Goal: Information Seeking & Learning: Understand process/instructions

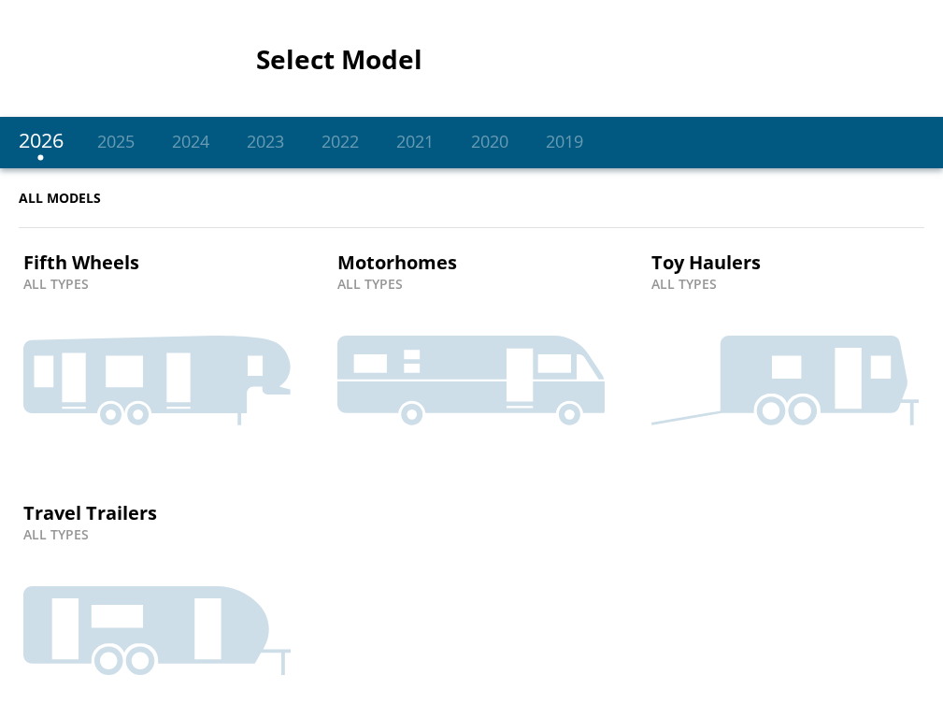
scroll to position [10, 0]
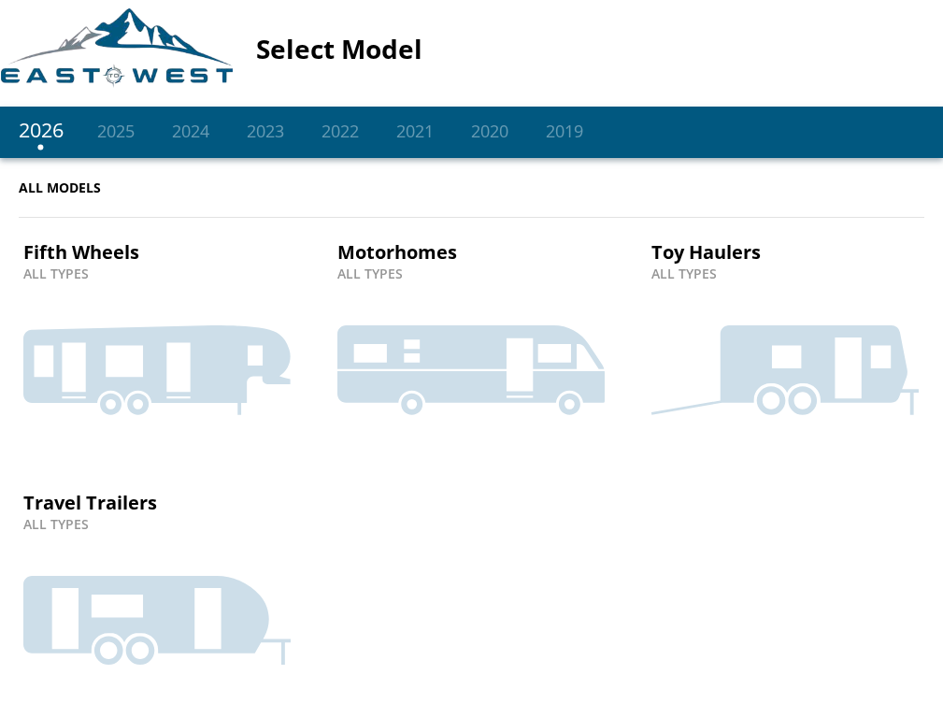
click at [156, 592] on icon at bounding box center [156, 620] width 267 height 89
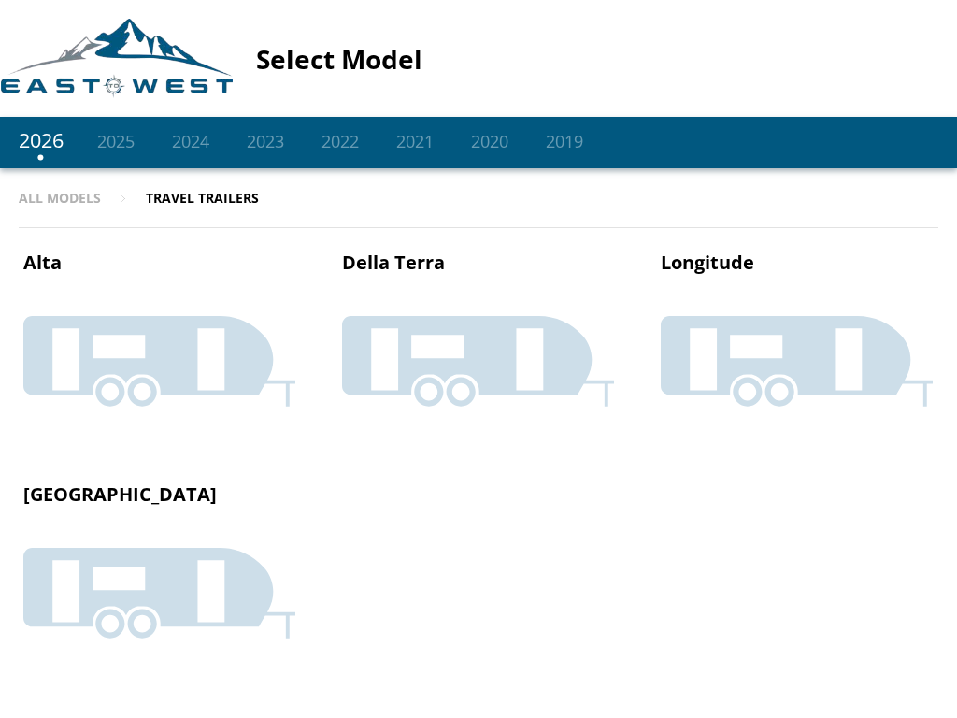
click at [159, 344] on icon at bounding box center [159, 361] width 272 height 91
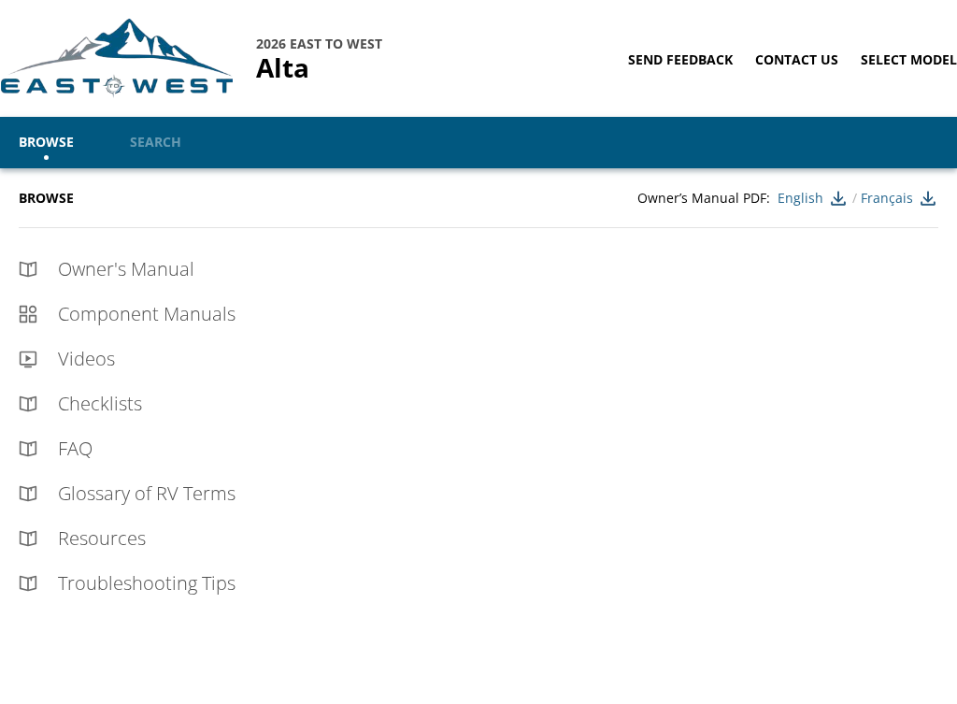
click at [478, 269] on div "Owner's Manual" at bounding box center [487, 269] width 901 height 26
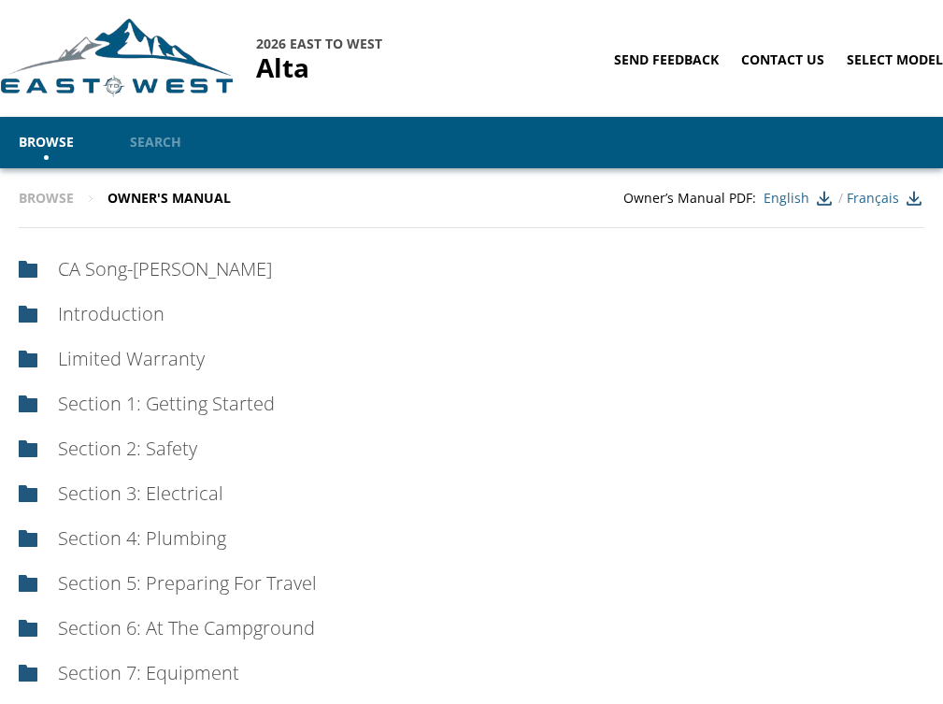
click at [471, 493] on div "Section 3: Electrical" at bounding box center [480, 493] width 887 height 26
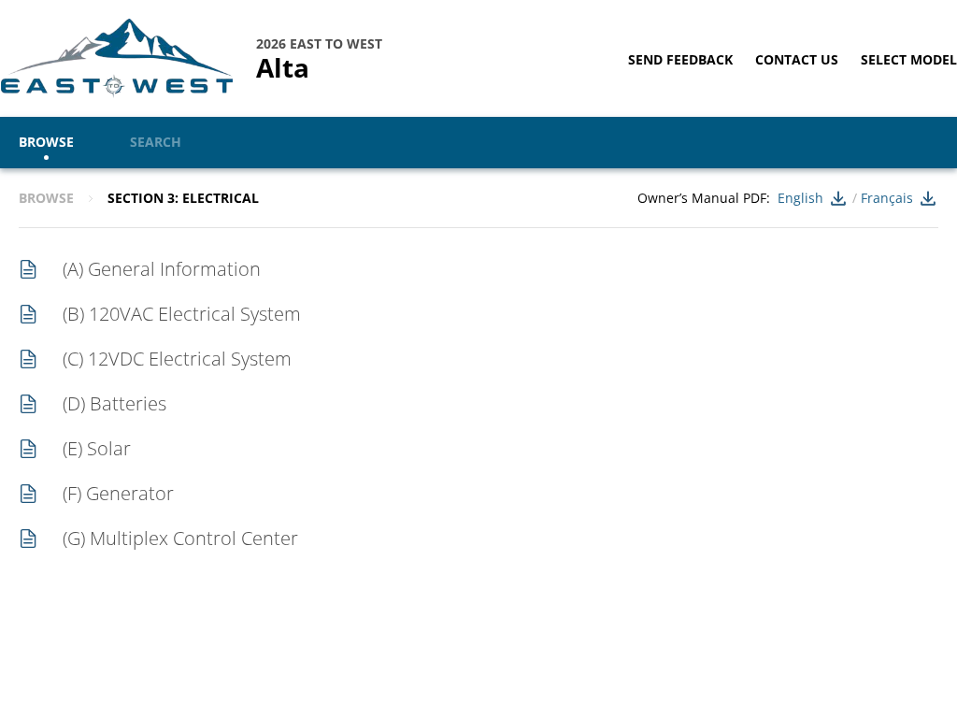
click at [478, 269] on div "(A) General Information" at bounding box center [490, 269] width 896 height 26
click at [478, 314] on div "(B) 120VAC Electrical System" at bounding box center [490, 314] width 896 height 26
click at [478, 359] on div "(C) 12VDC Electrical System" at bounding box center [490, 359] width 896 height 26
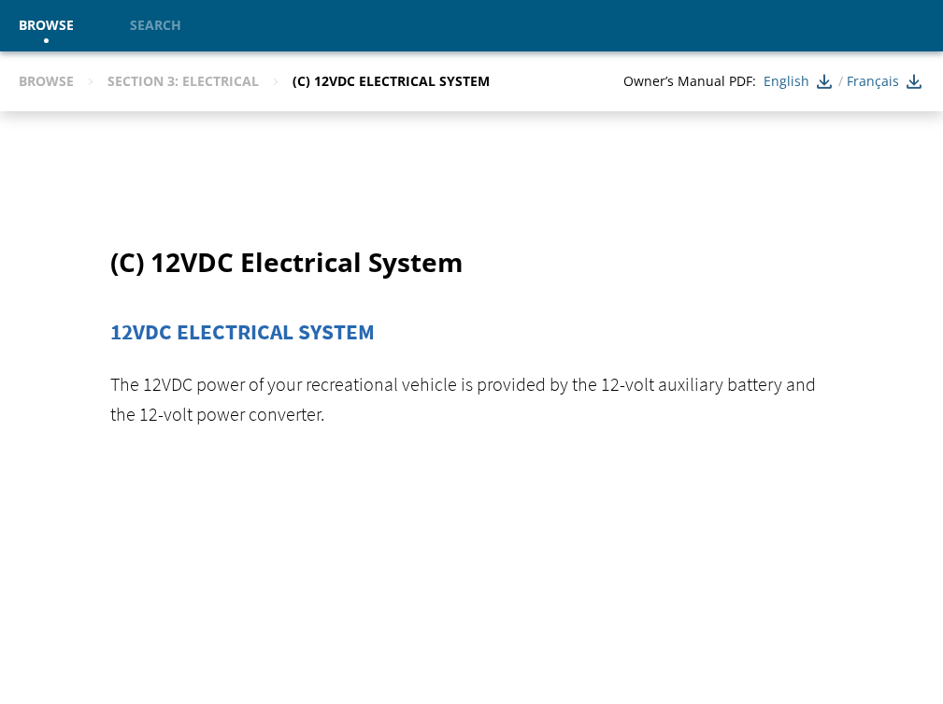
scroll to position [3087, 0]
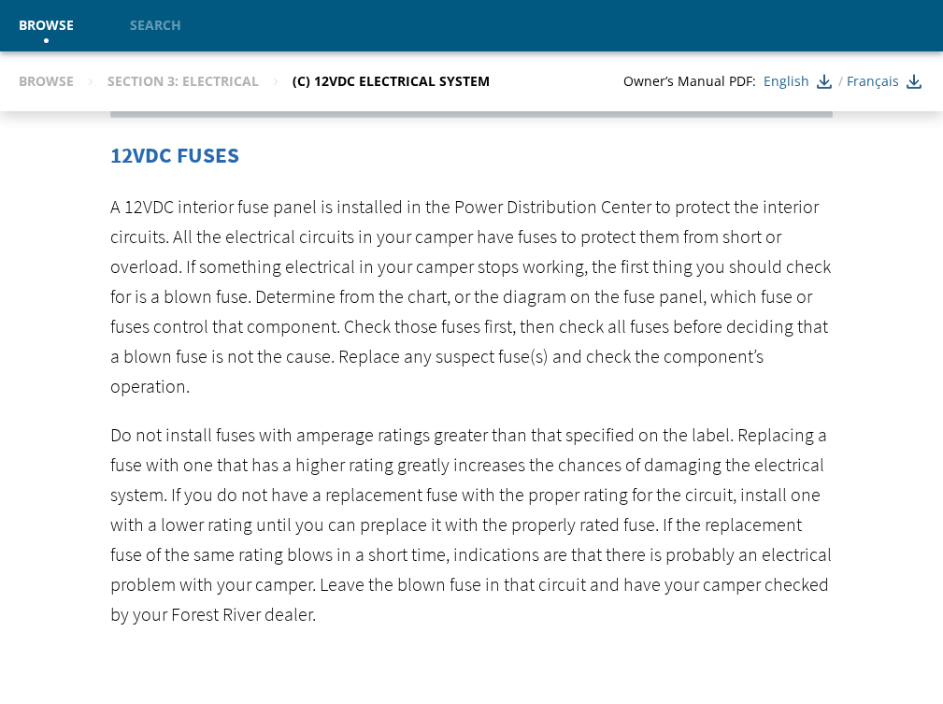
click at [161, 24] on link "Search" at bounding box center [155, 25] width 107 height 51
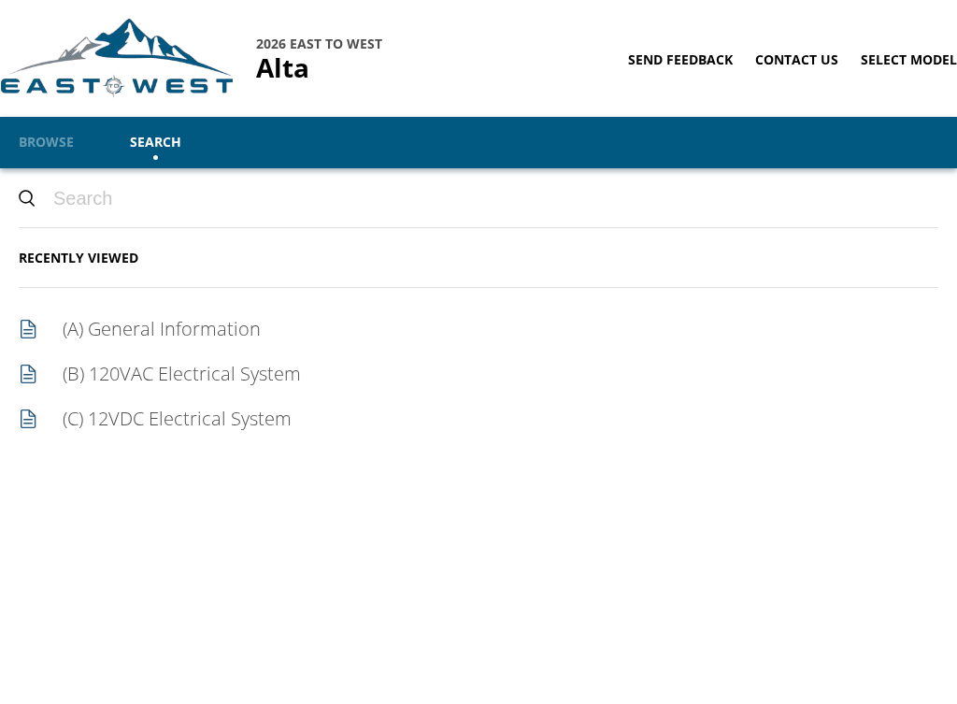
paste input "wiring diagram"
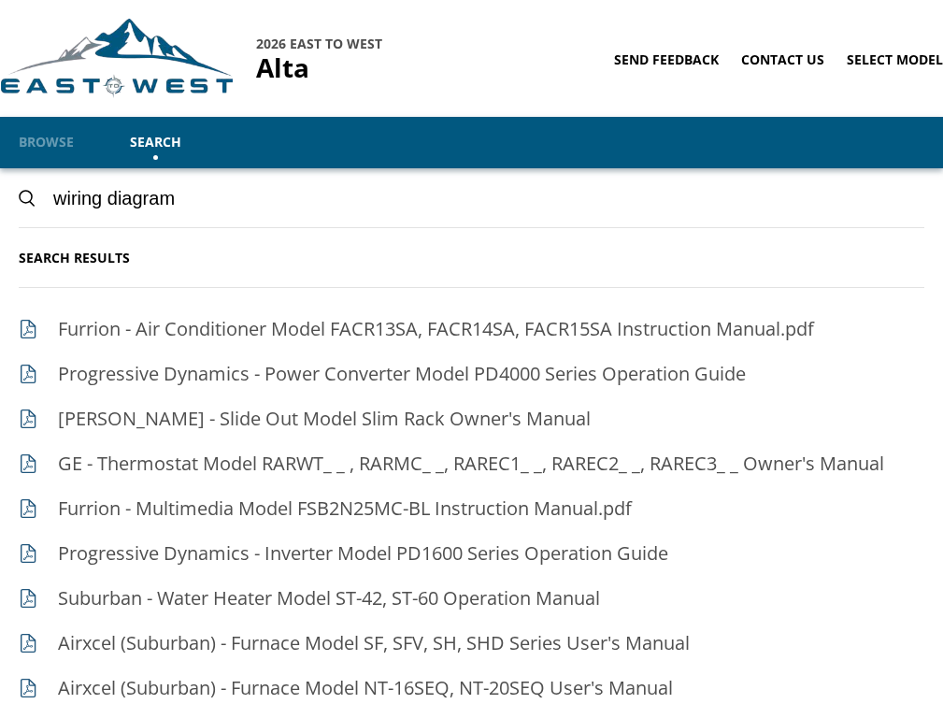
paste input "schematic"
type input "schematicwiring diagram"
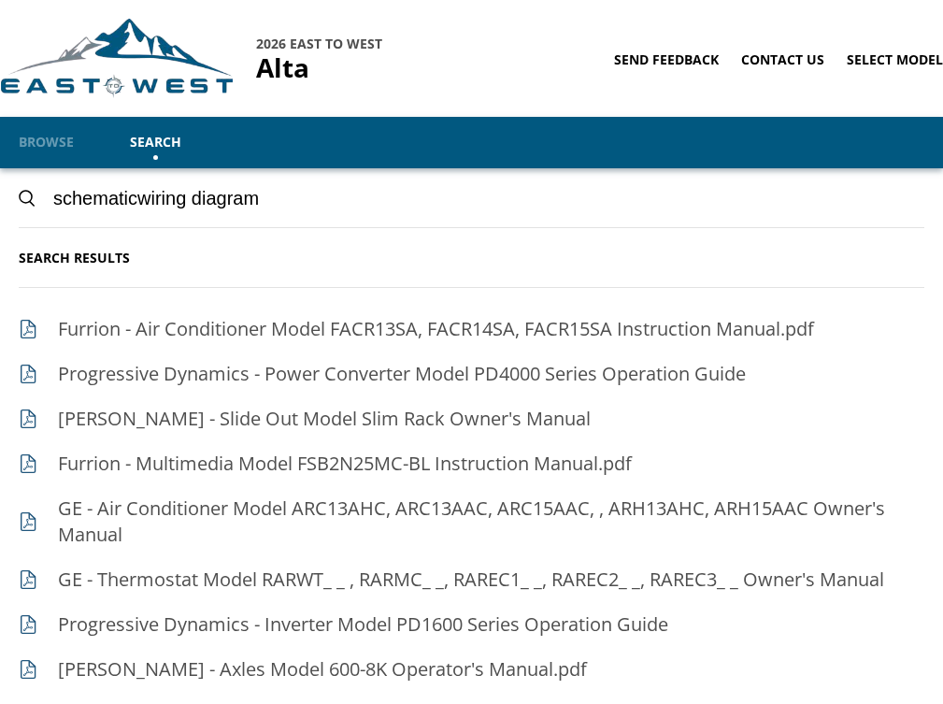
click at [471, 374] on span "Progressive Dynamics - Power Converter Model PD4000 Series Operation Guide" at bounding box center [402, 373] width 688 height 25
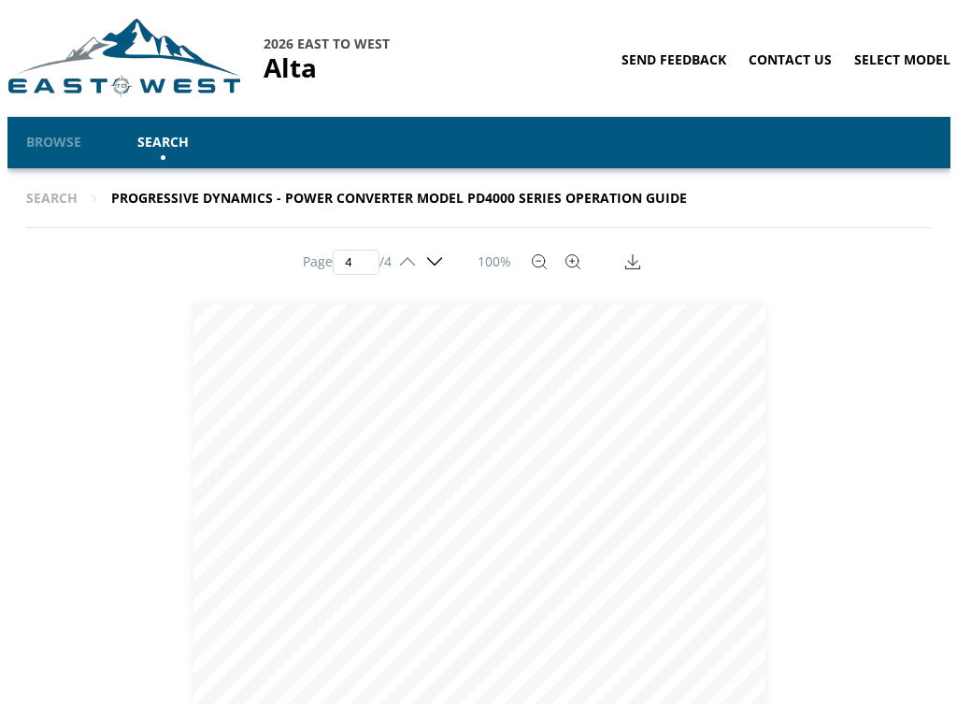
scroll to position [2394, 0]
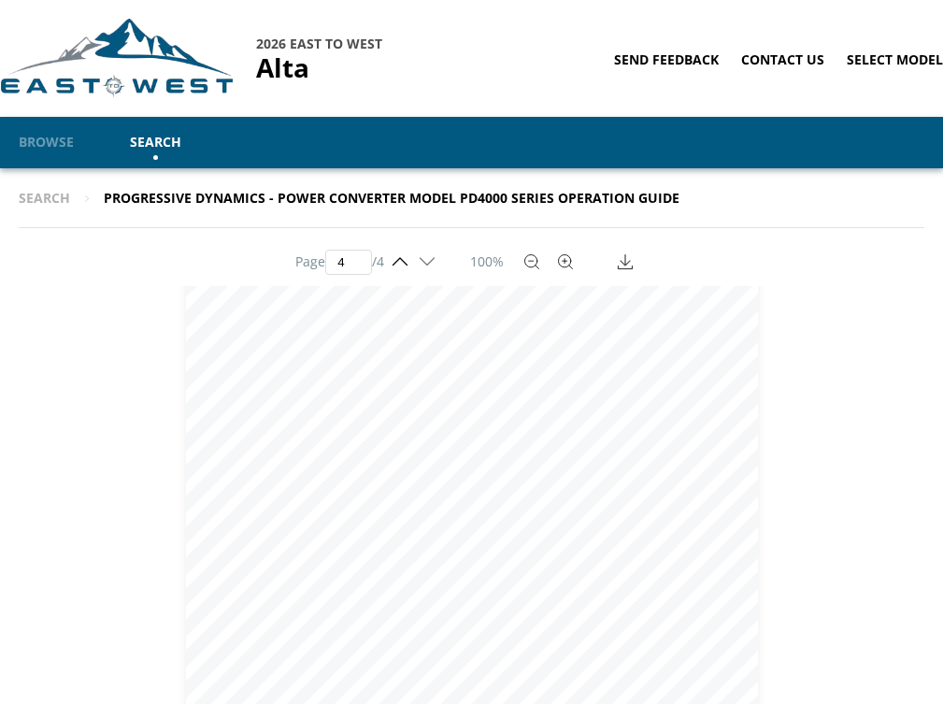
paste input "number"
type input "4"
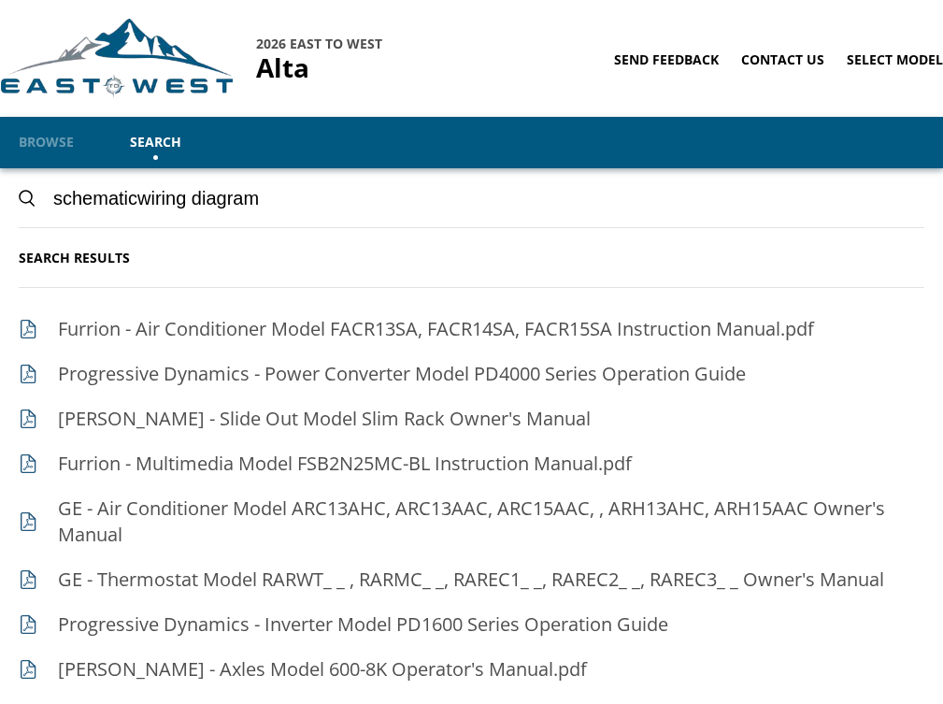
click at [48, 141] on link "Browse" at bounding box center [46, 142] width 111 height 51
